Goal: Information Seeking & Learning: Learn about a topic

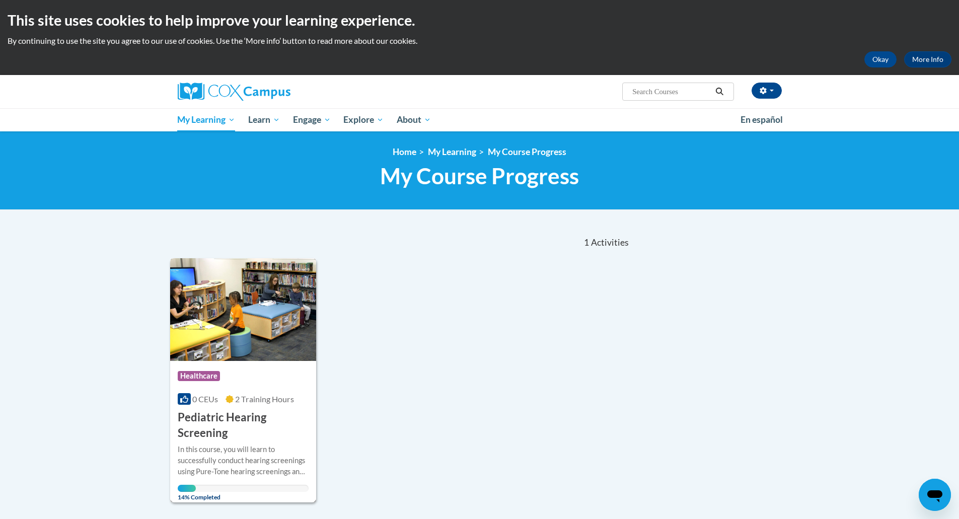
drag, startPoint x: 320, startPoint y: 405, endPoint x: 262, endPoint y: 410, distance: 58.7
click at [262, 410] on h3 "Pediatric Hearing Screening" at bounding box center [243, 425] width 131 height 31
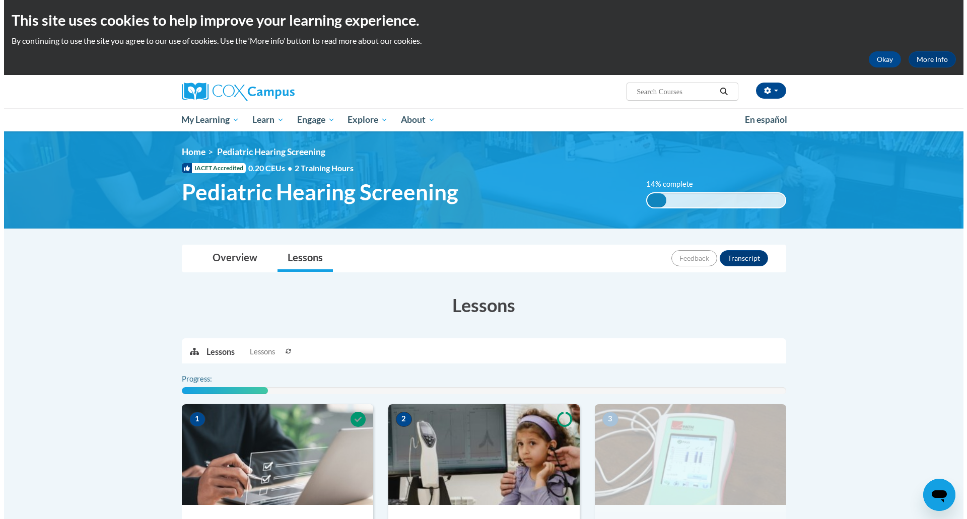
scroll to position [151, 0]
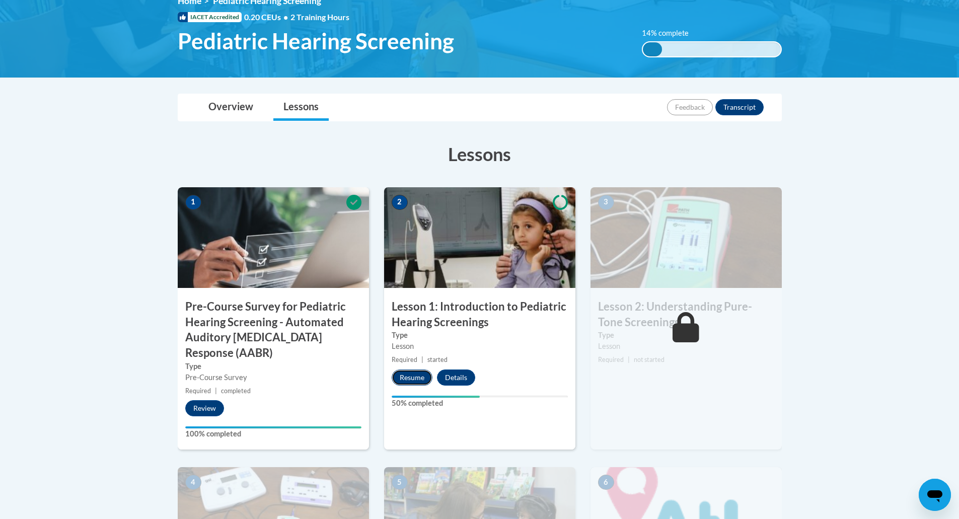
click at [410, 376] on button "Resume" at bounding box center [412, 378] width 41 height 16
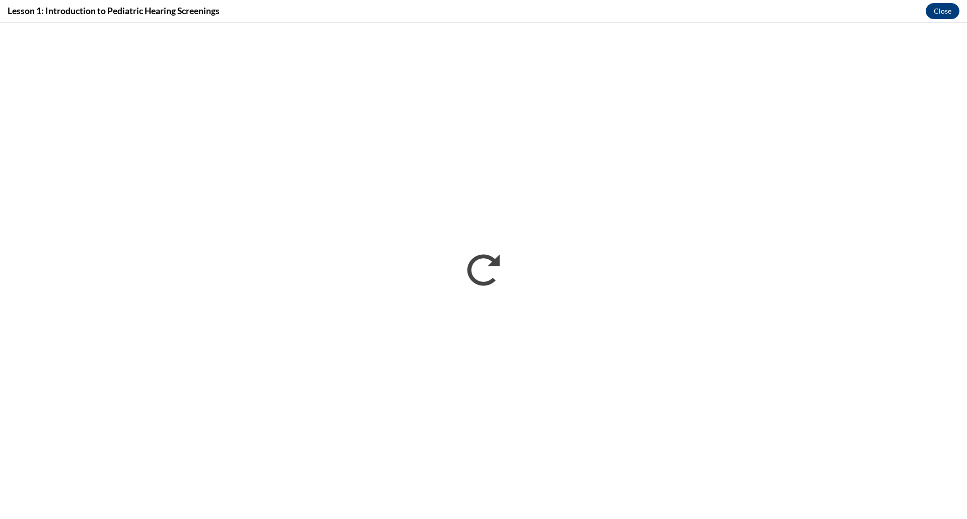
scroll to position [0, 0]
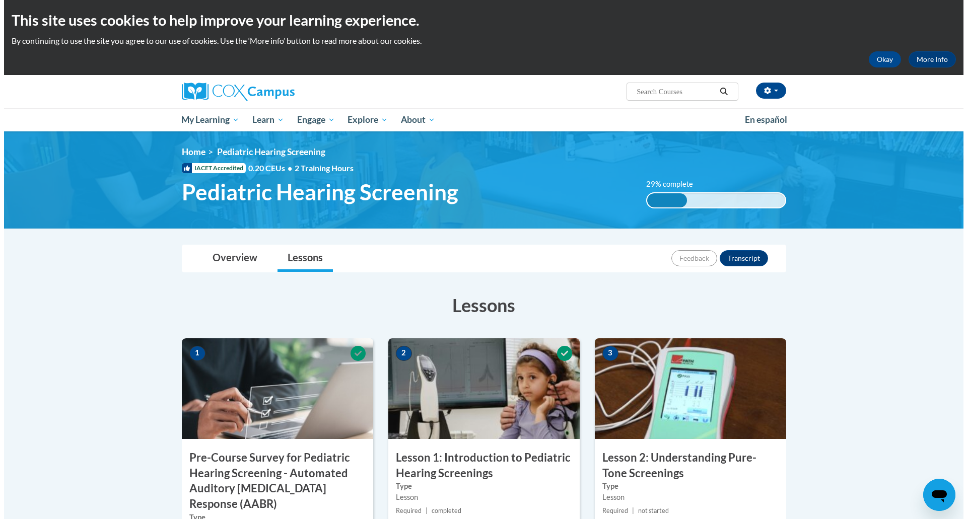
scroll to position [151, 0]
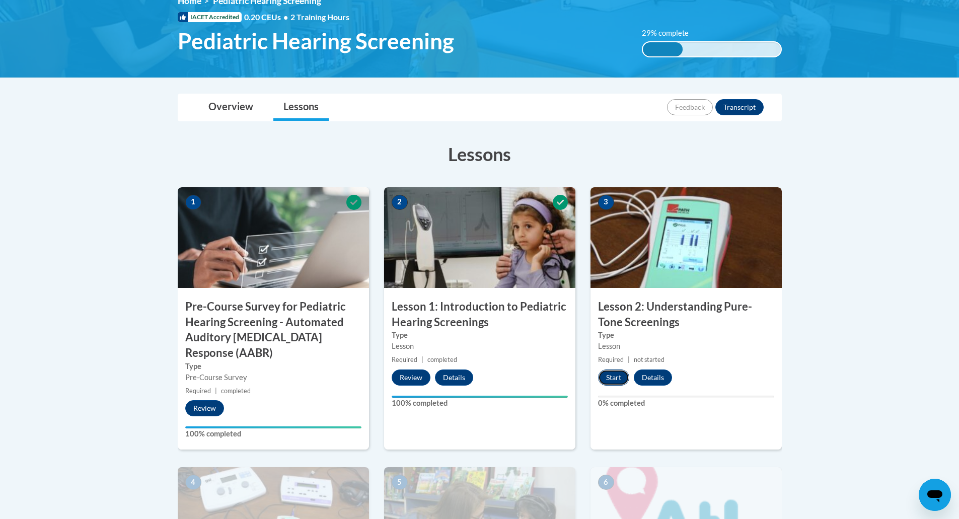
click at [613, 376] on button "Start" at bounding box center [613, 378] width 31 height 16
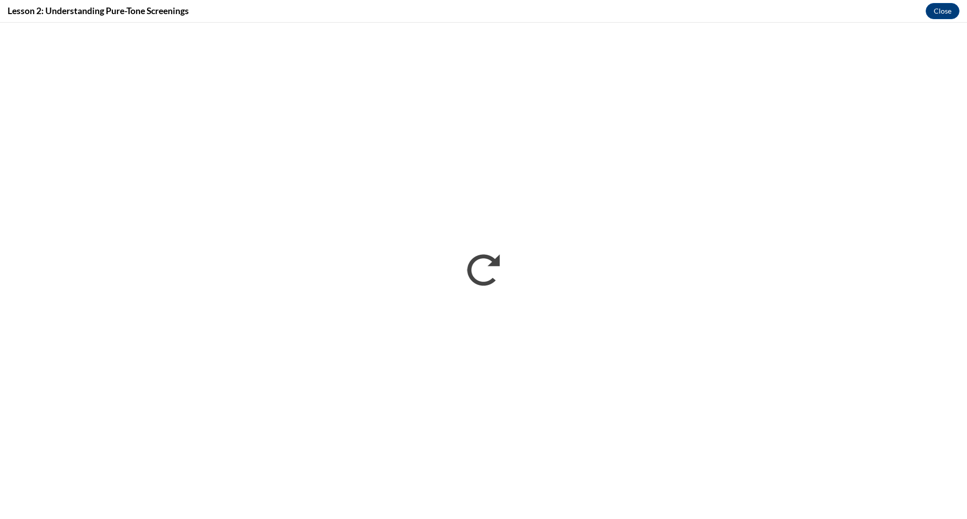
scroll to position [0, 0]
